Goal: Find specific page/section: Find specific page/section

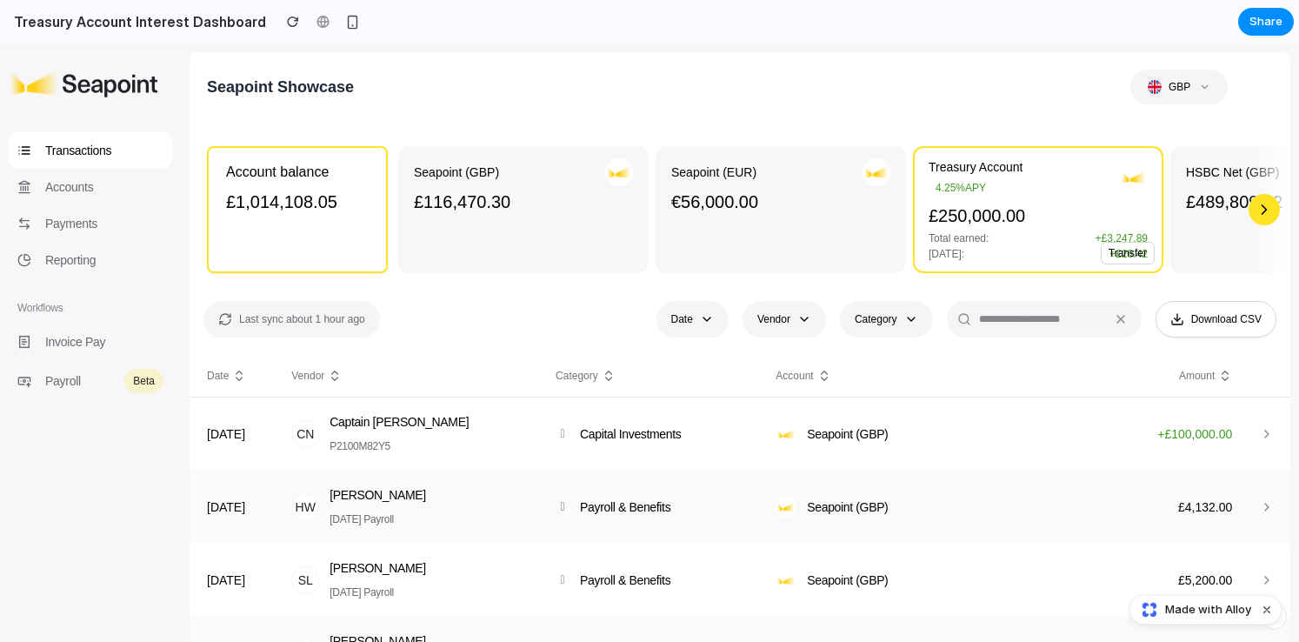
click at [1264, 210] on div "button" at bounding box center [1264, 209] width 31 height 31
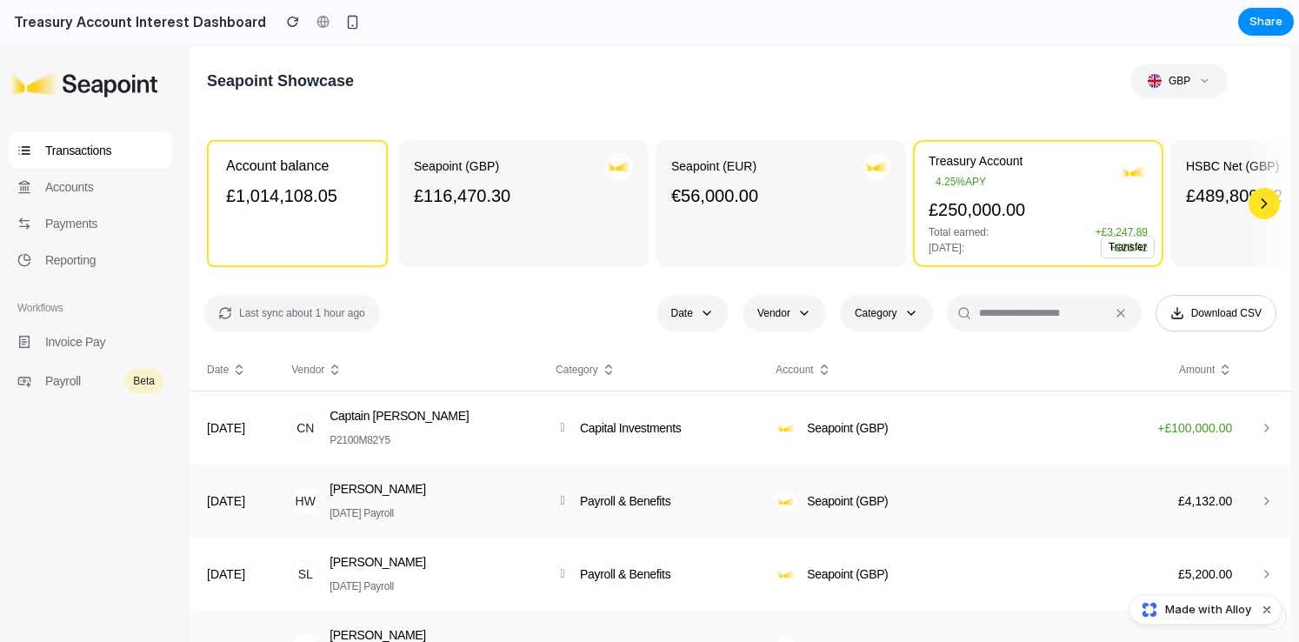
scroll to position [2, 0]
